Goal: Task Accomplishment & Management: Complete application form

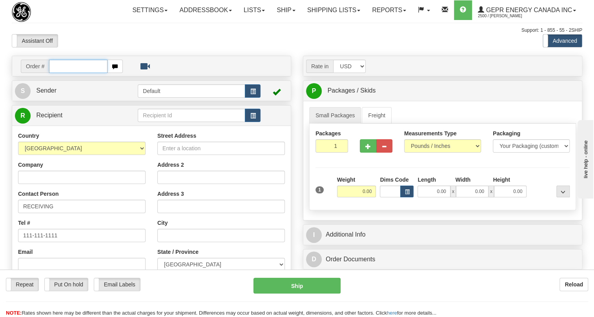
paste input "0086684015"
click at [60, 73] on input "0086684015" at bounding box center [78, 66] width 58 height 13
type input "86684015"
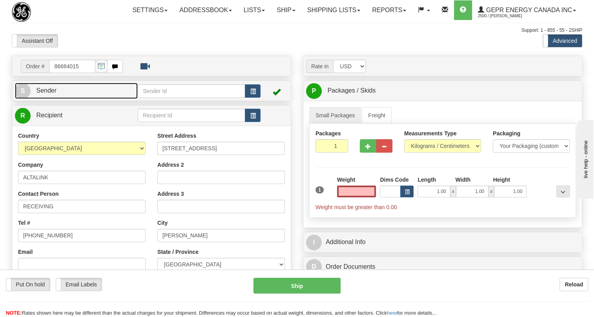
type input "0.00"
drag, startPoint x: 52, startPoint y: 110, endPoint x: 11, endPoint y: 115, distance: 41.1
click at [51, 94] on span "Sender" at bounding box center [46, 90] width 20 height 7
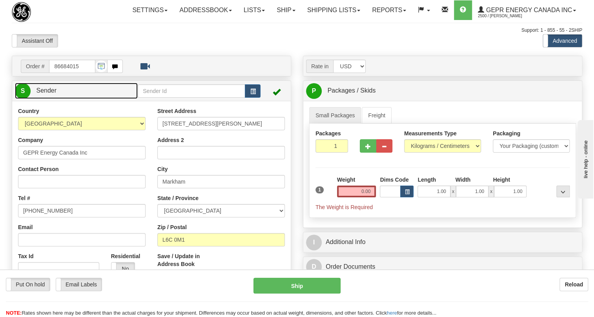
type input "MARKHAM"
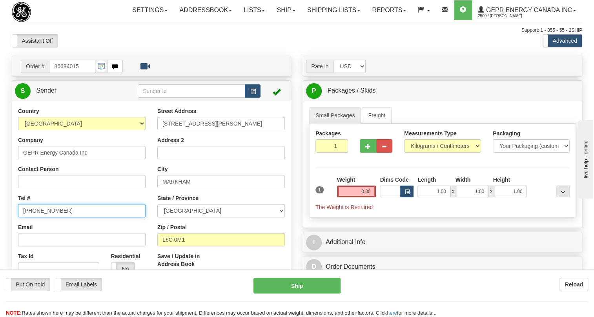
click at [45, 217] on input "[PHONE_NUMBER]" at bounding box center [81, 210] width 127 height 13
paste input "[PHONE_NUMBER]"
type input "[PHONE_NUMBER]"
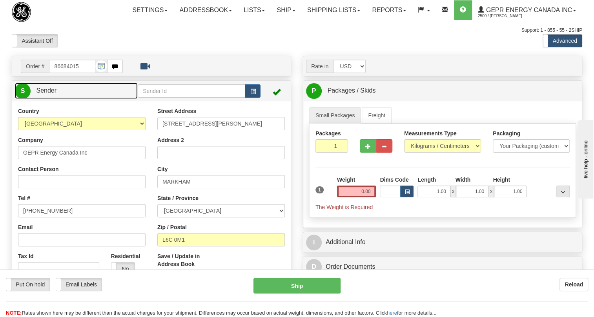
click at [51, 94] on span "Sender" at bounding box center [46, 90] width 20 height 7
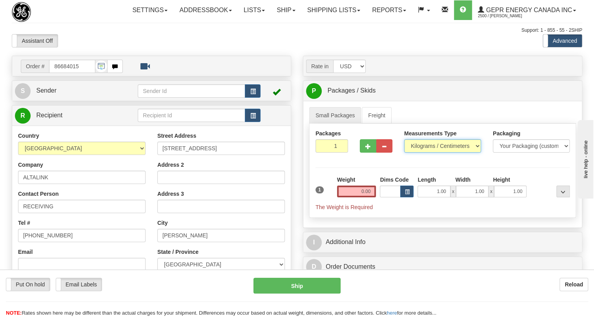
click at [435, 153] on select "Pounds / Inches Kilograms / Centimeters" at bounding box center [442, 145] width 77 height 13
select select "0"
click at [404, 153] on select "Pounds / Inches Kilograms / Centimeters" at bounding box center [442, 145] width 77 height 13
click at [361, 197] on input "0.00" at bounding box center [356, 192] width 39 height 12
type input "0.00"
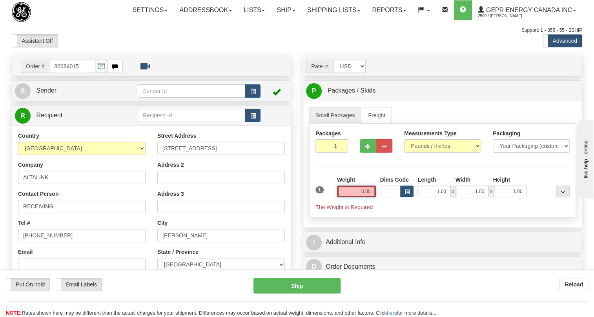
click at [361, 197] on input "0.00" at bounding box center [356, 192] width 39 height 12
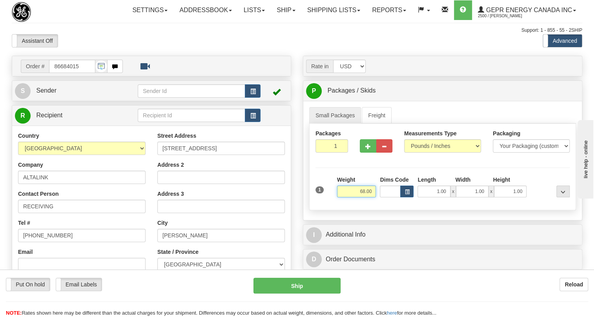
type input "68.00"
click at [330, 153] on input "1" at bounding box center [331, 145] width 33 height 13
type input "2"
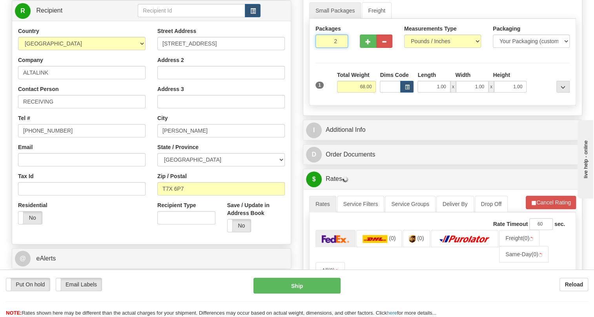
scroll to position [107, 0]
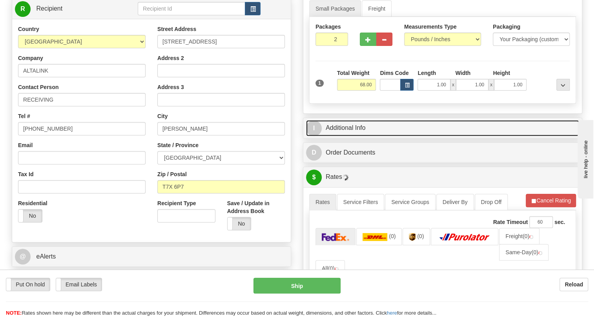
click at [344, 136] on link "I Additional Info" at bounding box center [442, 128] width 273 height 16
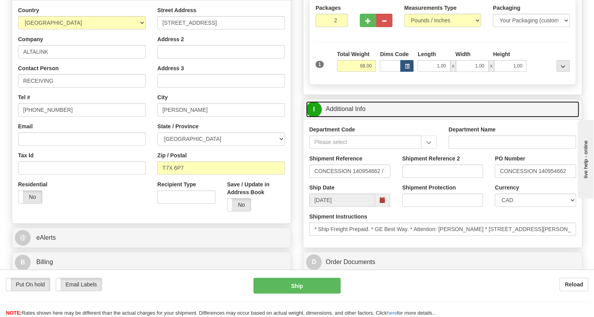
scroll to position [142, 0]
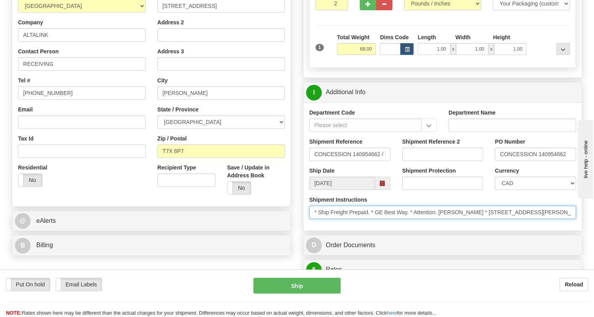
drag, startPoint x: 465, startPoint y: 229, endPoint x: 416, endPoint y: 230, distance: 49.4
click at [416, 219] on input "* Ship Freight Prepaid. * GE Best Way. * Attention: [PERSON_NAME] * [STREET_ADD…" at bounding box center [442, 212] width 267 height 13
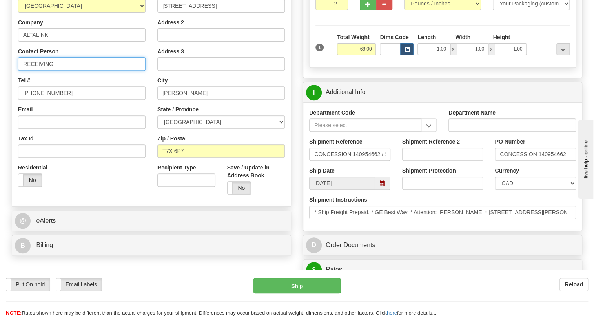
click at [39, 71] on input "RECEIVING" at bounding box center [81, 63] width 127 height 13
paste input "Attention: [PERSON_NAME]"
type input "Attention: [PERSON_NAME]"
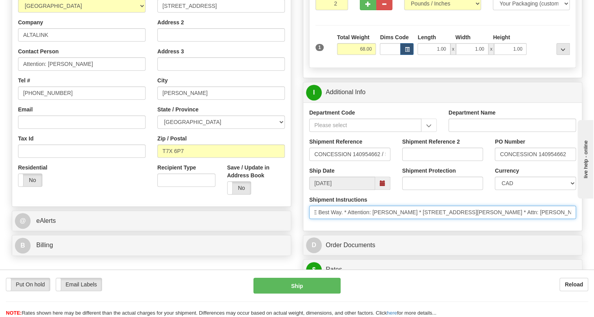
scroll to position [0, 96]
drag, startPoint x: 521, startPoint y: 228, endPoint x: 568, endPoint y: 228, distance: 46.3
click at [568, 219] on input "* Ship Freight Prepaid. * GE Best Way. * Attention: [PERSON_NAME] * [STREET_ADD…" at bounding box center [442, 212] width 267 height 13
click at [536, 219] on input "* Ship Freight Prepaid. * GE Best Way. * Attention: [PERSON_NAME] * [STREET_ADD…" at bounding box center [442, 212] width 267 height 13
click at [570, 219] on input "* Ship Freight Prepaid. * GE Best Way. * Attention: [PERSON_NAME] * [STREET_ADD…" at bounding box center [442, 212] width 267 height 13
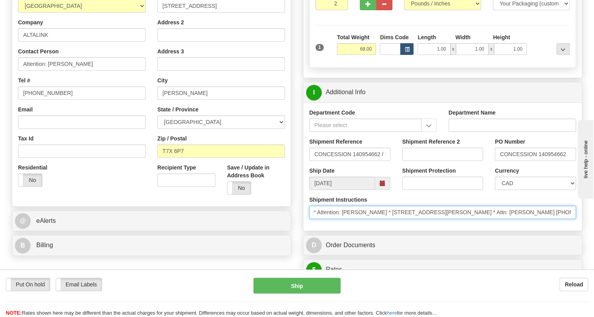
drag, startPoint x: 570, startPoint y: 228, endPoint x: 537, endPoint y: 229, distance: 33.0
click at [537, 219] on input "* Ship Freight Prepaid. * GE Best Way. * Attention: [PERSON_NAME] * [STREET_ADD…" at bounding box center [442, 212] width 267 height 13
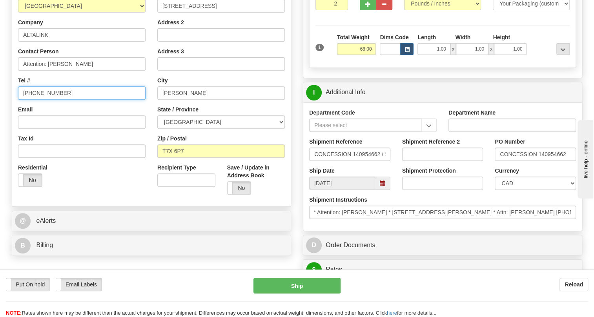
scroll to position [0, 0]
click at [43, 100] on input "[PHONE_NUMBER]" at bounding box center [81, 92] width 127 height 13
paste input "[PHONE_NUMBER]"
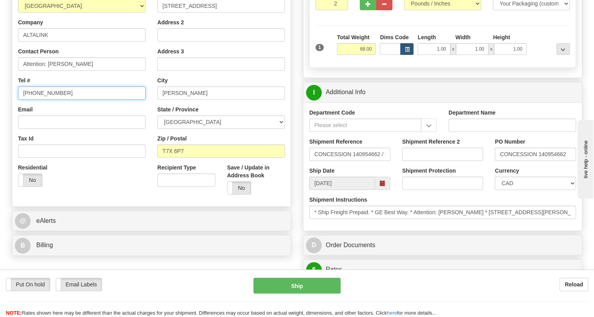
type input "[PHONE_NUMBER]"
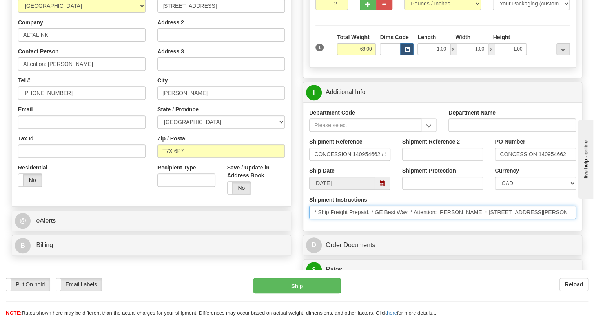
scroll to position [0, 96]
drag, startPoint x: 537, startPoint y: 231, endPoint x: 599, endPoint y: 230, distance: 61.2
click at [593, 175] on html "Training Course Close Toggle navigation Settings Shipping Preferences New Sende…" at bounding box center [297, 16] width 594 height 317
click at [537, 219] on input "* Ship Freight Prepaid. * GE Best Way. * Attention: [PERSON_NAME] * [STREET_ADD…" at bounding box center [442, 212] width 267 height 13
drag, startPoint x: 537, startPoint y: 229, endPoint x: 497, endPoint y: 233, distance: 39.8
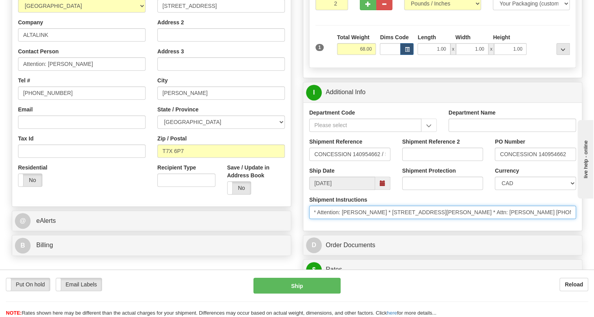
click at [497, 219] on input "* Ship Freight Prepaid. * GE Best Way. * Attention: [PERSON_NAME] * [STREET_ADD…" at bounding box center [442, 212] width 267 height 13
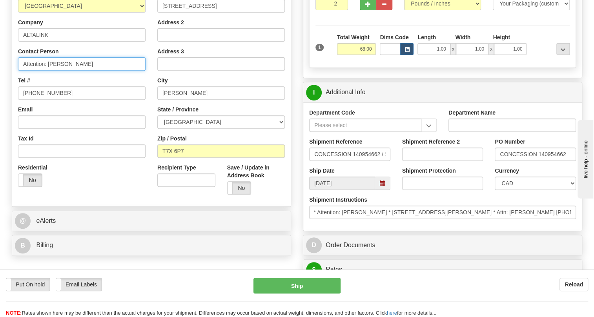
scroll to position [0, 0]
click at [85, 71] on input "Attention: [PERSON_NAME]" at bounding box center [81, 63] width 127 height 13
paste input "Attn: [PERSON_NAME]"
type input "Attention: [PERSON_NAME] / Attn: [PERSON_NAME]"
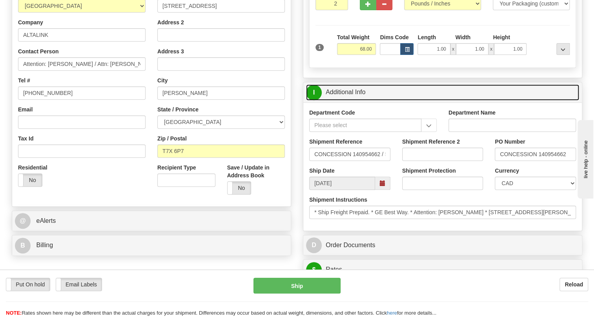
click at [352, 100] on link "I Additional Info" at bounding box center [442, 92] width 273 height 16
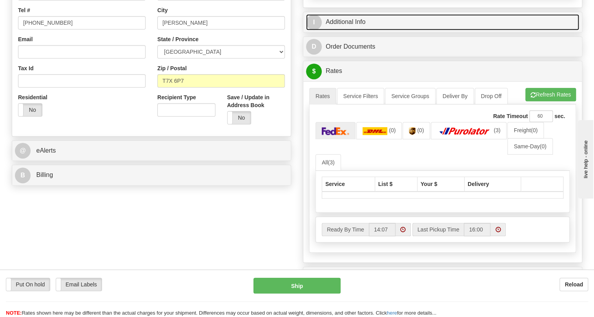
scroll to position [214, 0]
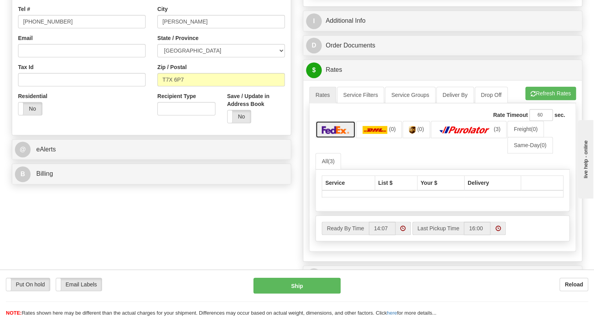
click at [337, 134] on img at bounding box center [335, 130] width 27 height 8
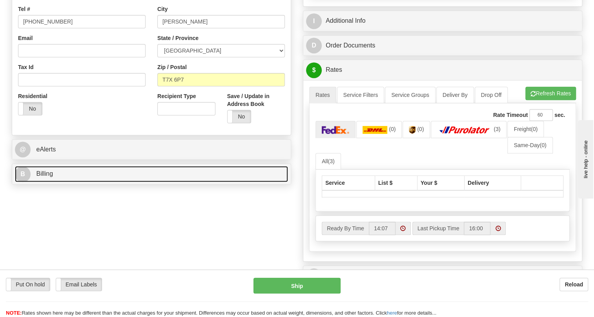
click at [46, 177] on span "Billing" at bounding box center [44, 173] width 17 height 7
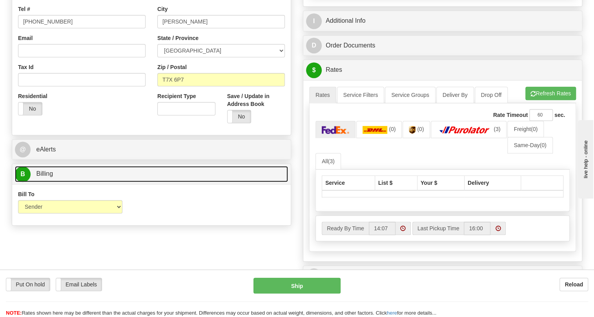
click at [46, 177] on span "Billing" at bounding box center [44, 173] width 17 height 7
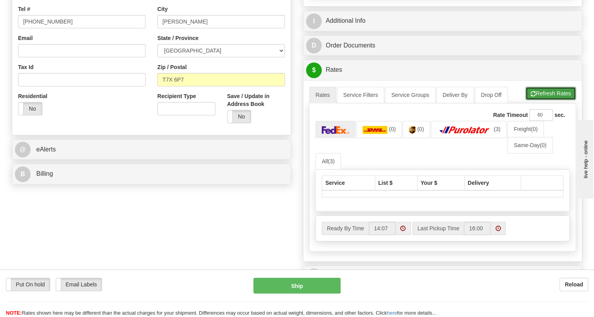
click at [543, 100] on button "Refresh Rates" at bounding box center [550, 93] width 51 height 13
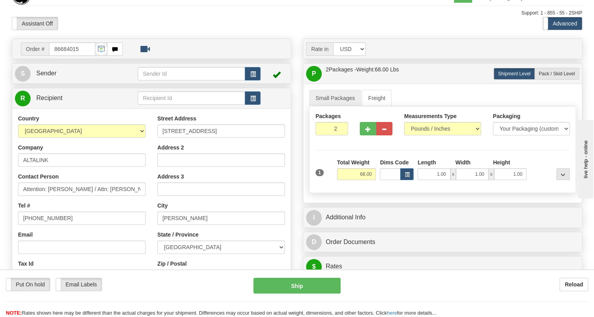
scroll to position [0, 0]
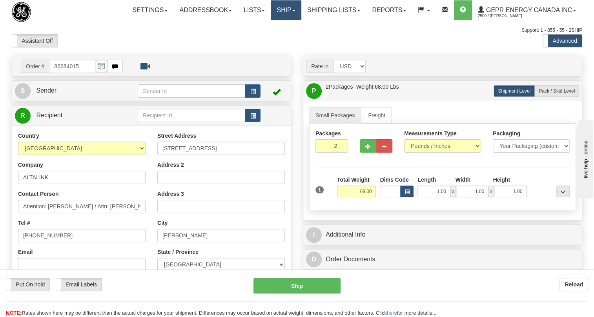
click at [292, 11] on span at bounding box center [293, 11] width 3 height 2
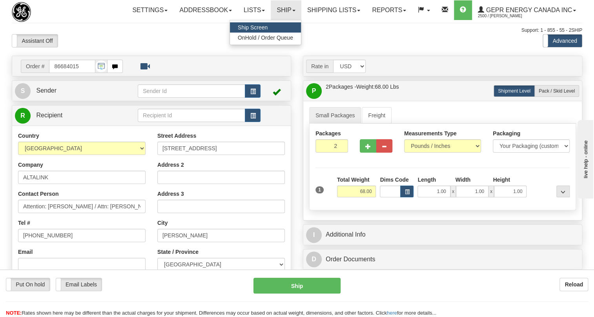
click at [251, 27] on span "Ship Screen" at bounding box center [253, 27] width 30 height 6
